Goal: Task Accomplishment & Management: Use online tool/utility

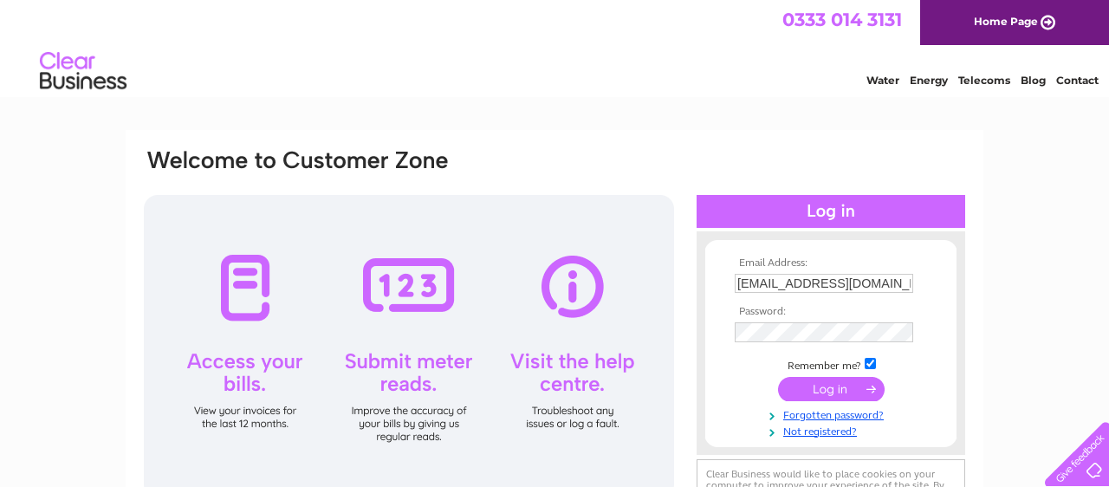
click at [847, 383] on input "submit" at bounding box center [831, 389] width 107 height 24
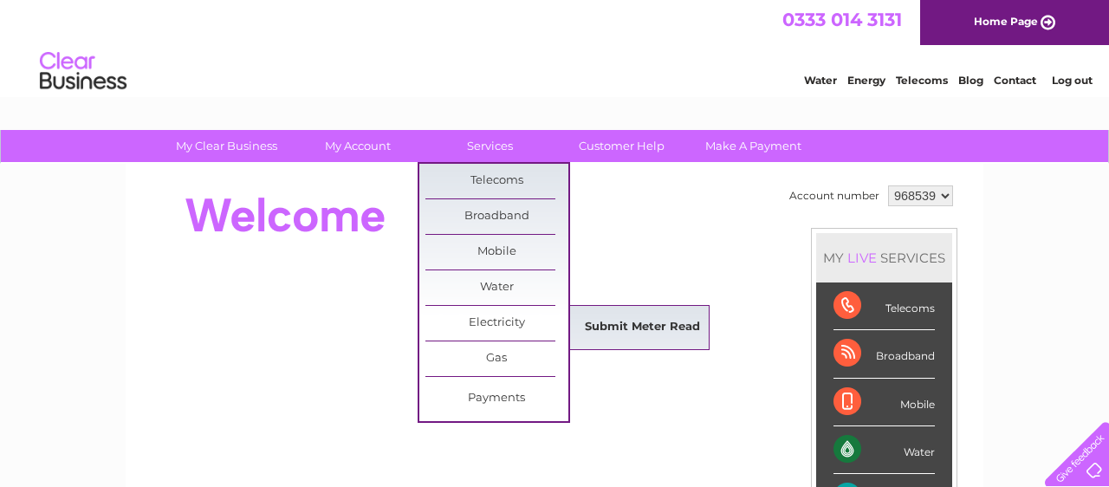
click at [620, 331] on link "Submit Meter Read" at bounding box center [642, 327] width 143 height 35
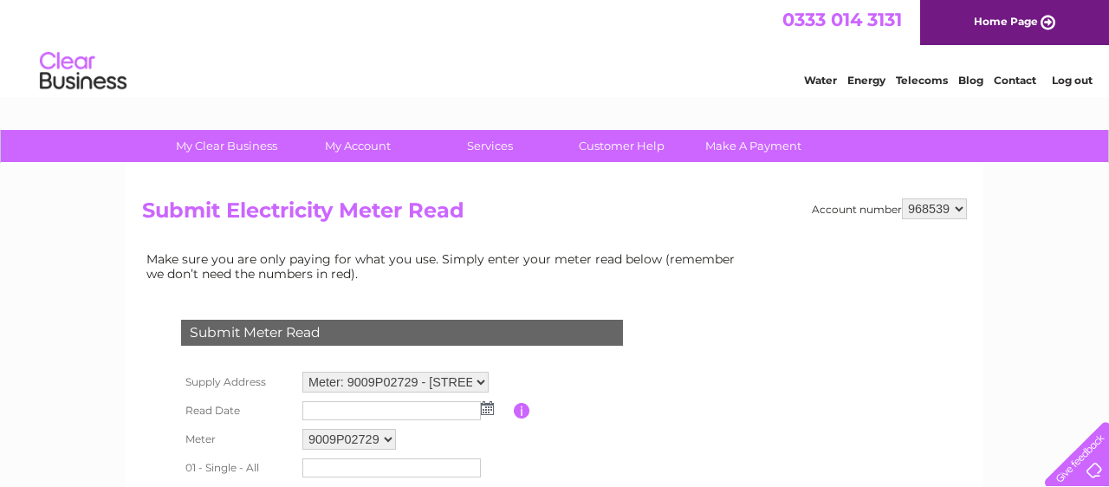
click at [484, 409] on img at bounding box center [487, 408] width 13 height 14
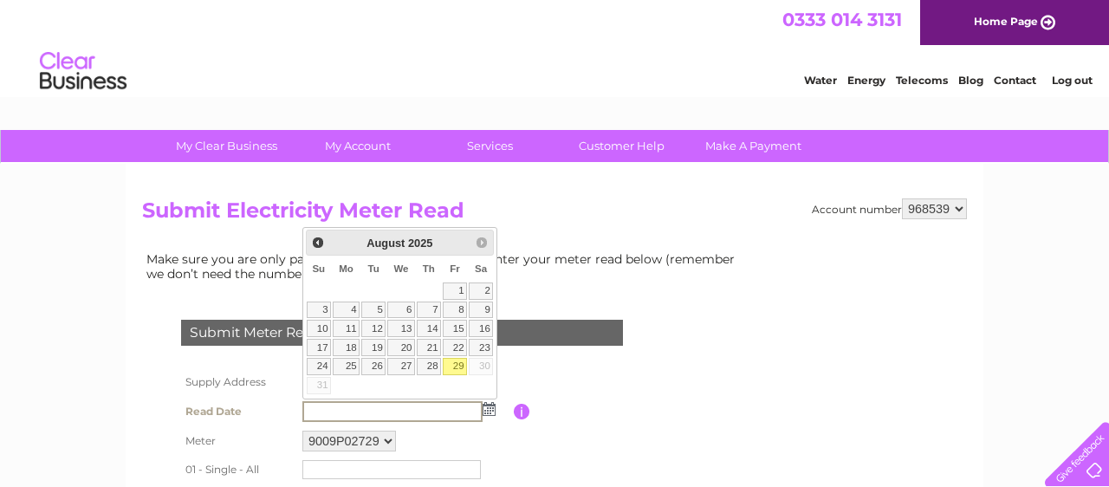
click at [458, 369] on link "29" at bounding box center [455, 366] width 24 height 17
type input "2025/08/29"
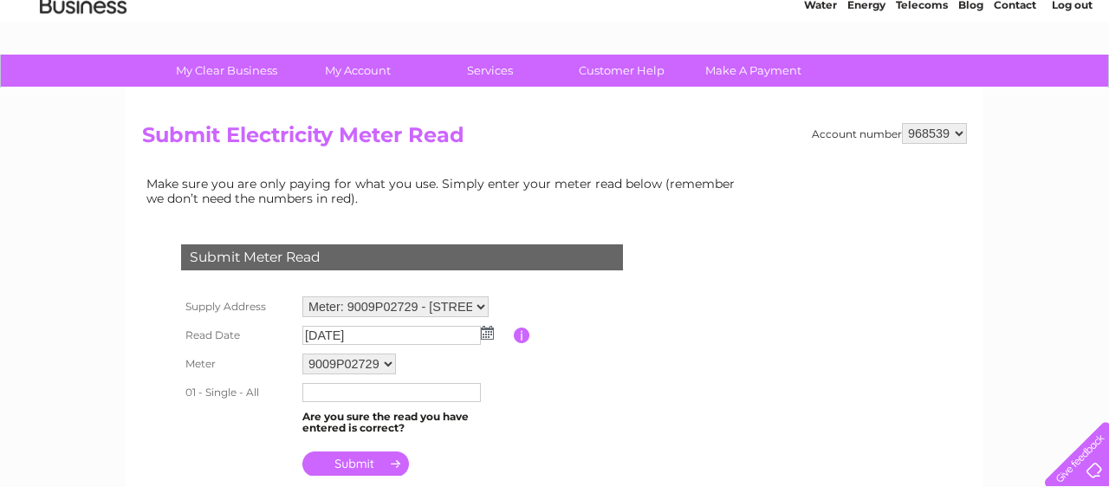
scroll to position [184, 0]
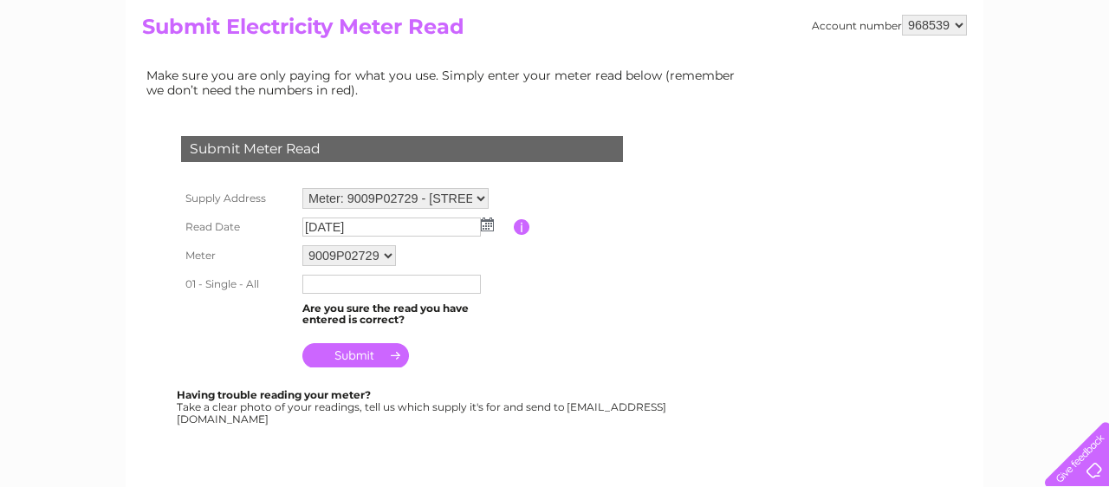
click at [357, 284] on input "text" at bounding box center [391, 284] width 179 height 19
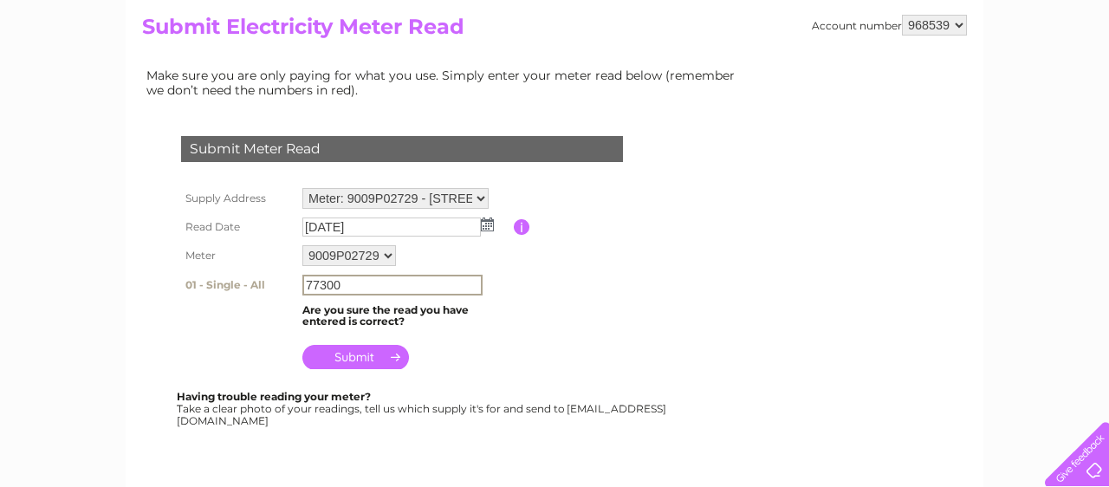
type input "77300"
click at [359, 363] on input "submit" at bounding box center [355, 357] width 107 height 24
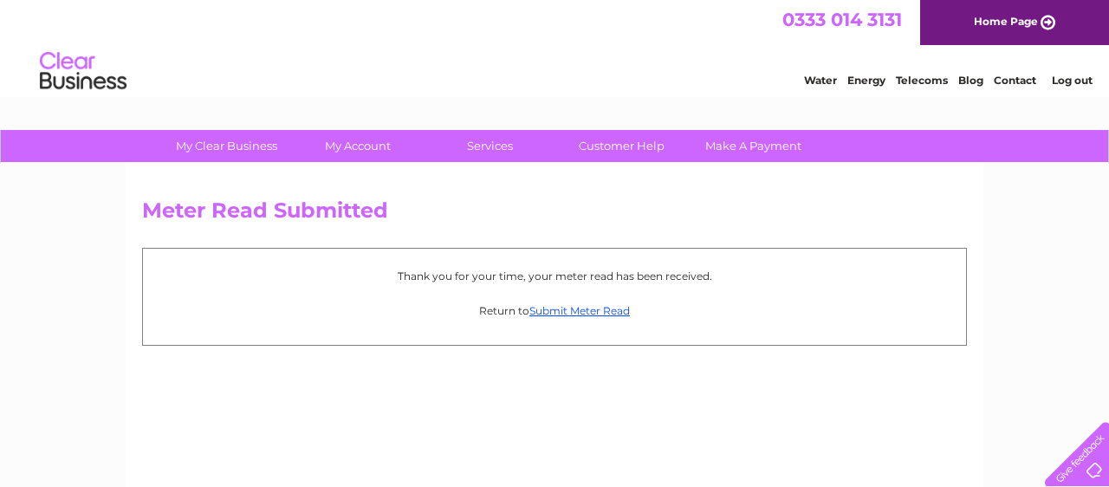
click at [1067, 85] on link "Log out" at bounding box center [1072, 80] width 41 height 13
